Goal: Book appointment/travel/reservation

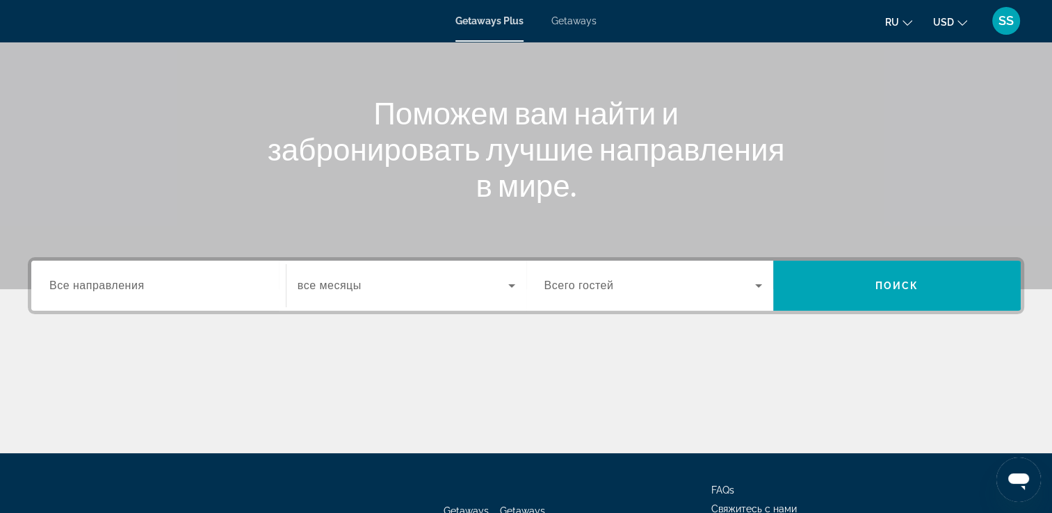
scroll to position [99, 0]
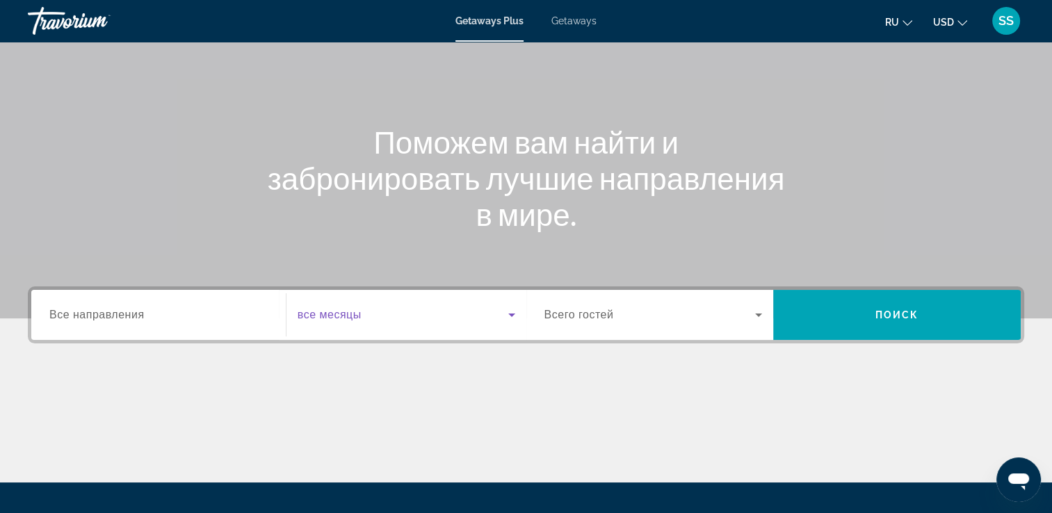
click at [515, 315] on icon "Search widget" at bounding box center [511, 315] width 17 height 17
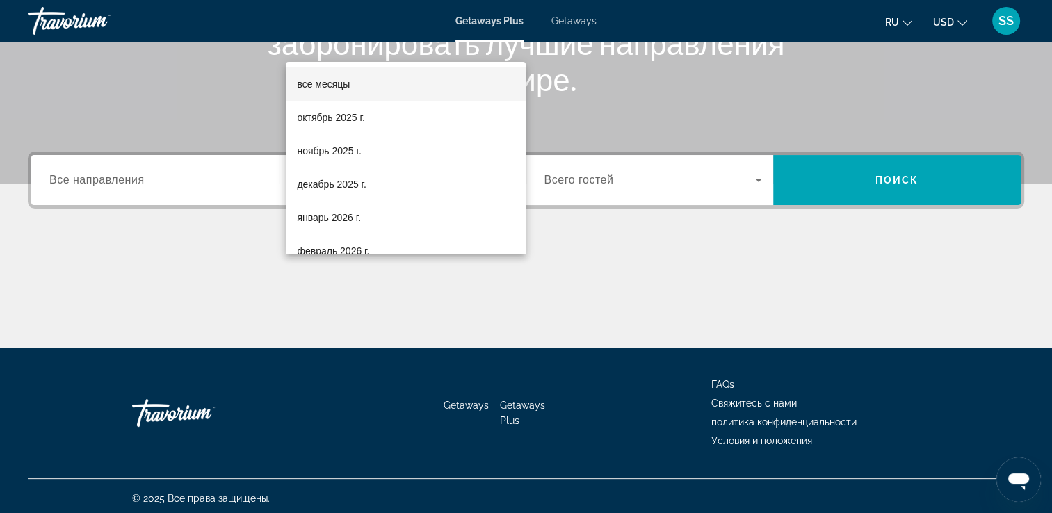
scroll to position [238, 0]
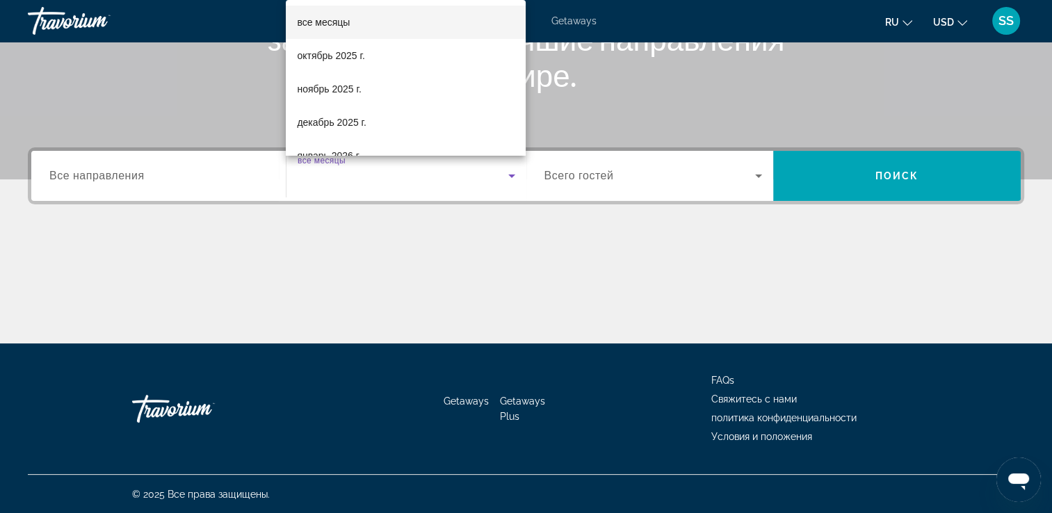
click at [676, 248] on div at bounding box center [526, 256] width 1052 height 513
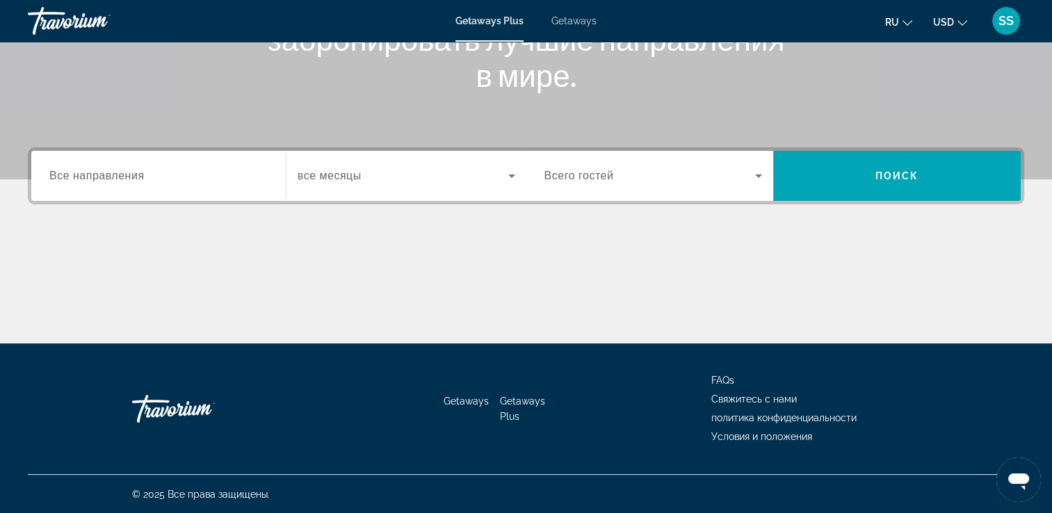
click at [745, 196] on div "Occupancy Всего гостей" at bounding box center [653, 176] width 241 height 50
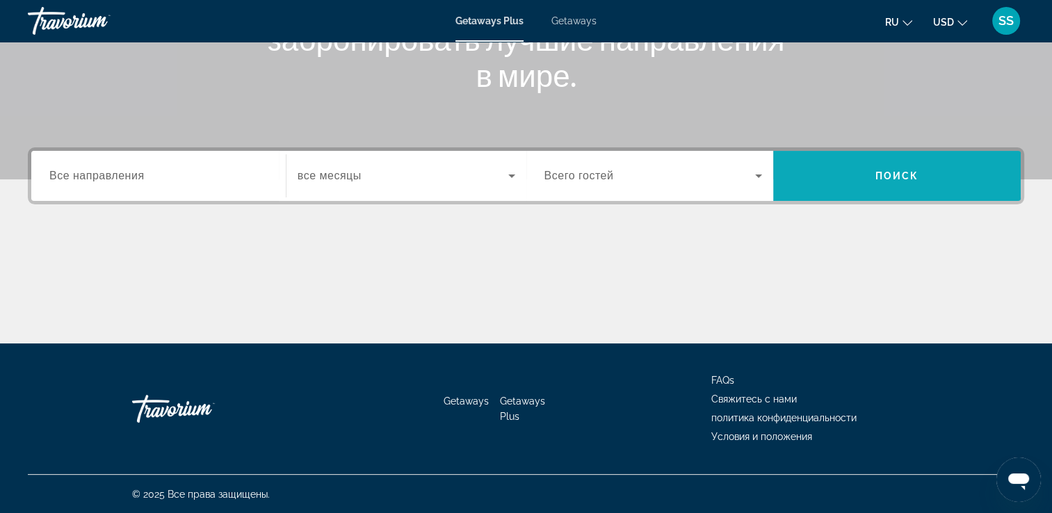
click at [868, 188] on span "Search" at bounding box center [896, 175] width 247 height 33
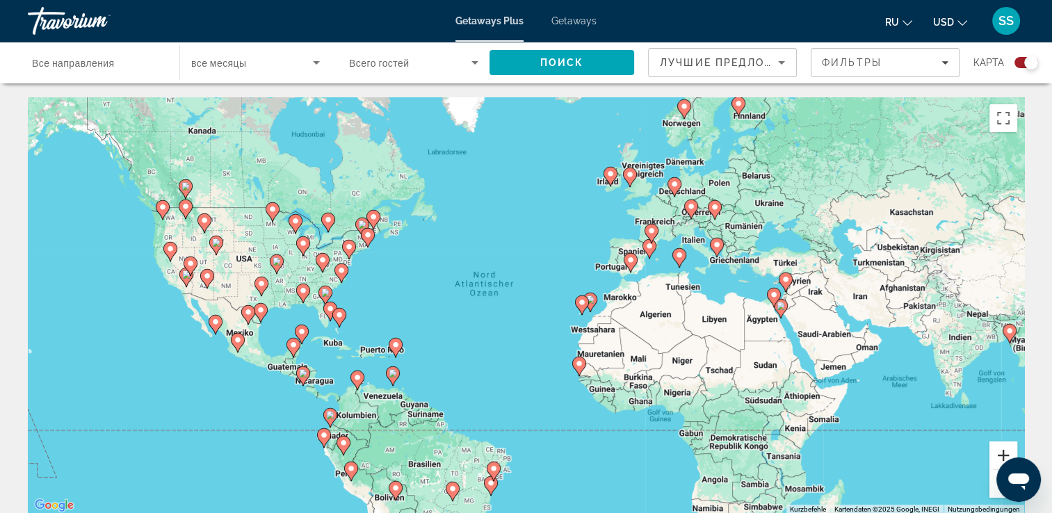
click at [1000, 449] on button "Vergrößern" at bounding box center [1003, 455] width 28 height 28
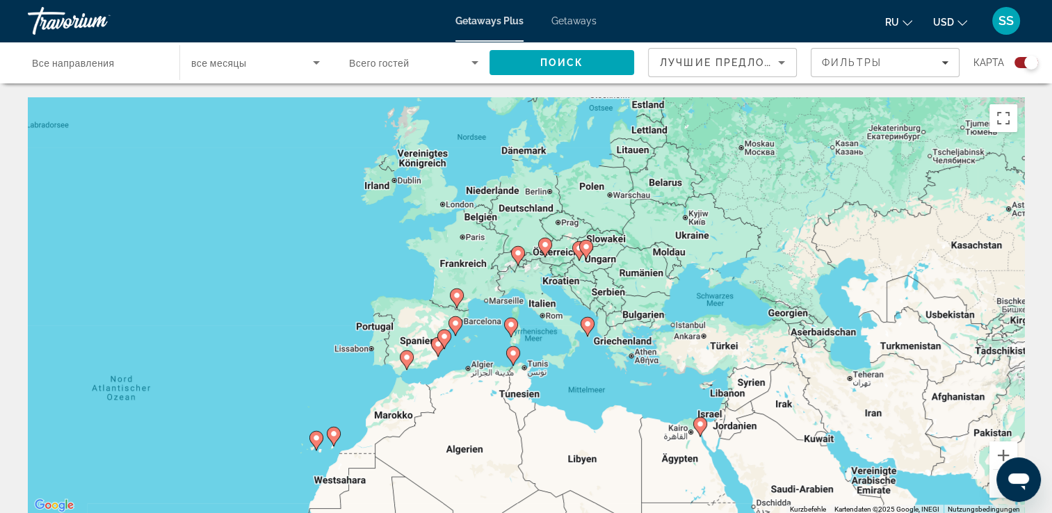
drag, startPoint x: 919, startPoint y: 277, endPoint x: 623, endPoint y: 395, distance: 318.6
click at [623, 395] on div "Um den Modus zum Ziehen mit der Tastatur zu aktivieren, drückst du Alt + Eingab…" at bounding box center [526, 305] width 996 height 417
